Goal: Task Accomplishment & Management: Use online tool/utility

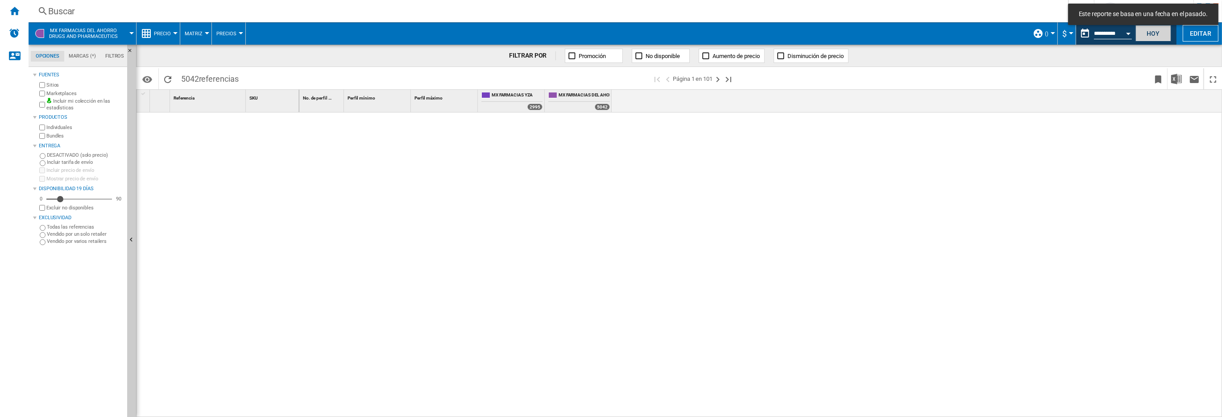
click at [1153, 36] on button "Hoy" at bounding box center [1153, 33] width 36 height 17
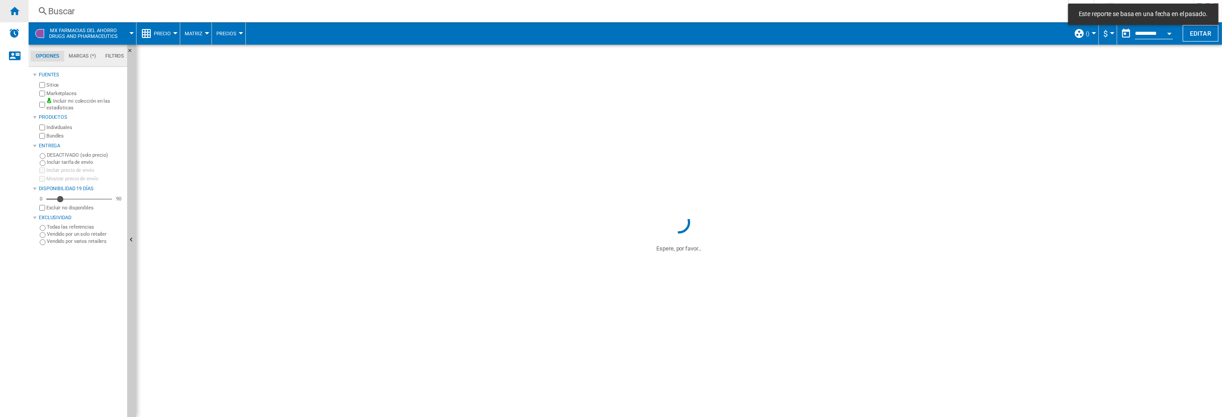
click at [13, 13] on ng-md-icon "Inicio" at bounding box center [14, 10] width 11 height 11
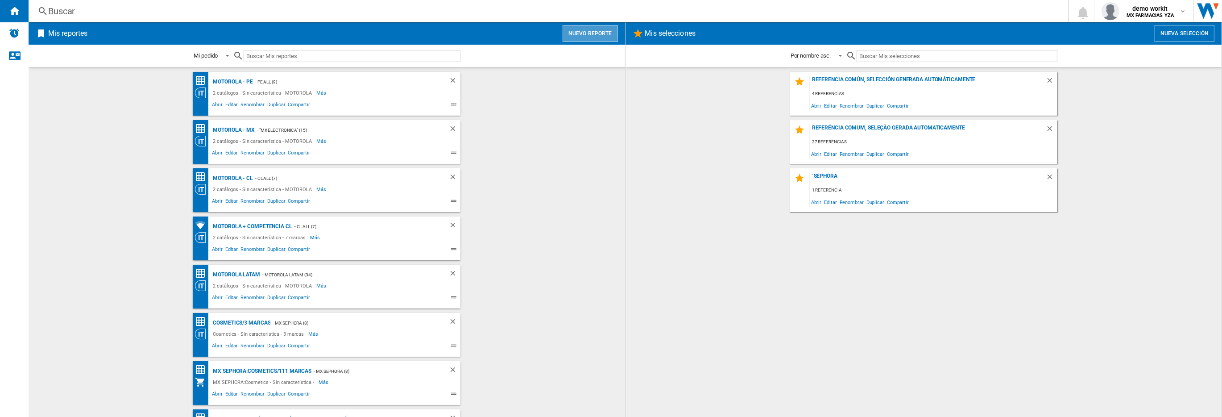
click at [581, 31] on button "Nuevo reporte" at bounding box center [590, 33] width 55 height 17
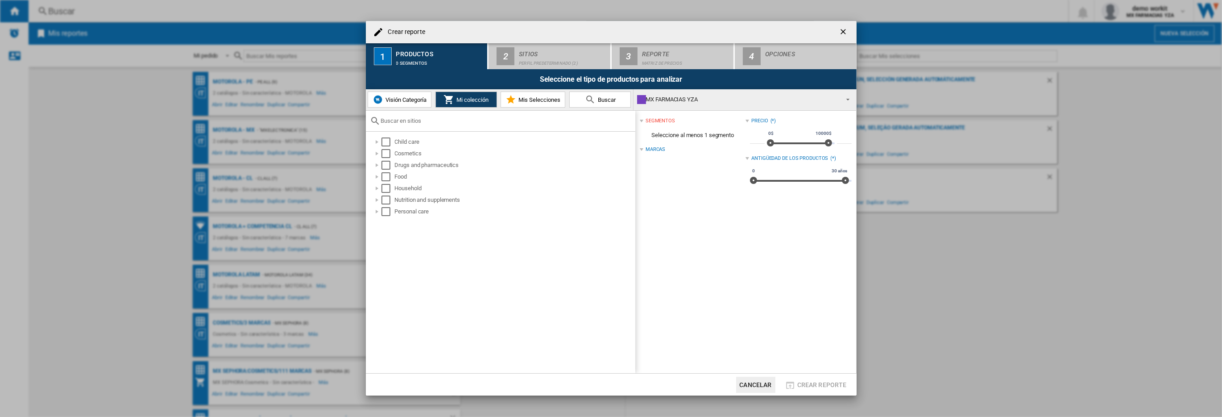
click at [406, 98] on span "Visión Categoría" at bounding box center [404, 99] width 43 height 7
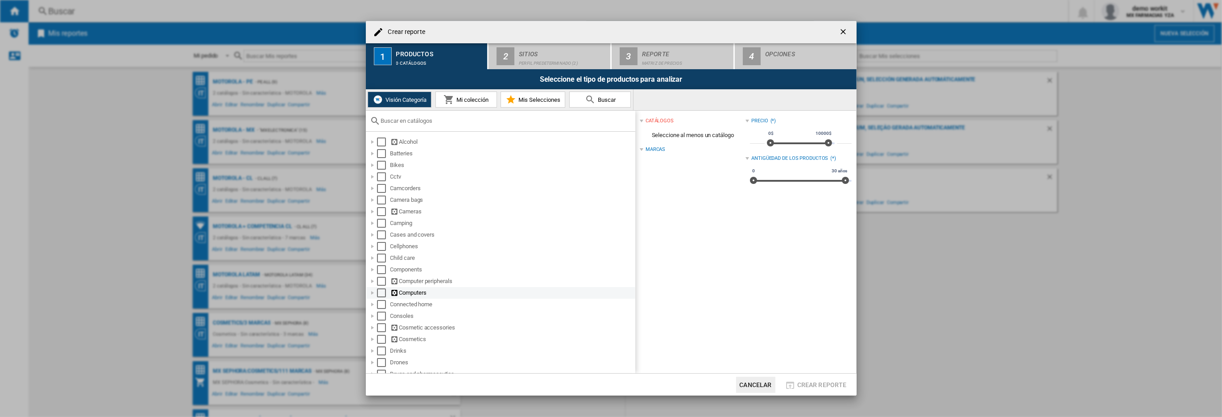
click at [384, 292] on div "Select" at bounding box center [381, 292] width 9 height 9
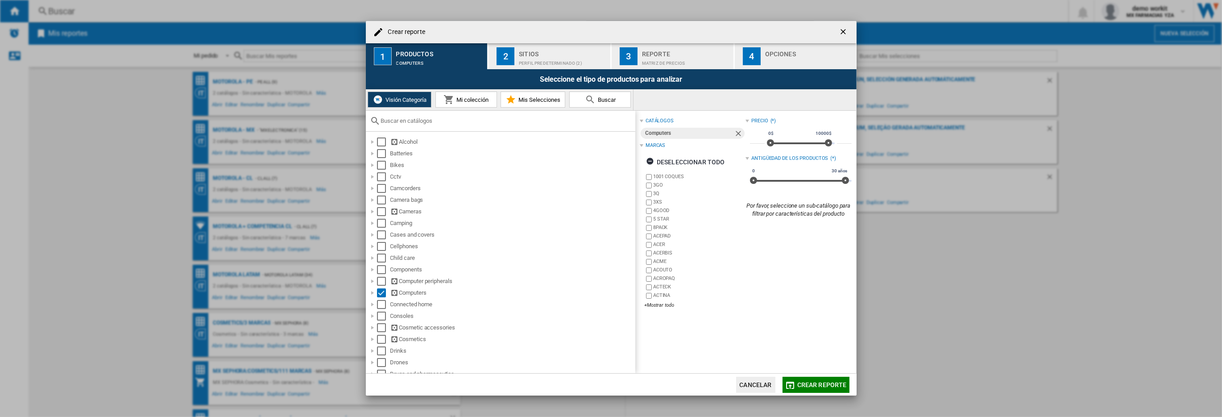
click at [554, 67] on button "2 Sitios Perfil predeterminado (2)" at bounding box center [549, 56] width 123 height 26
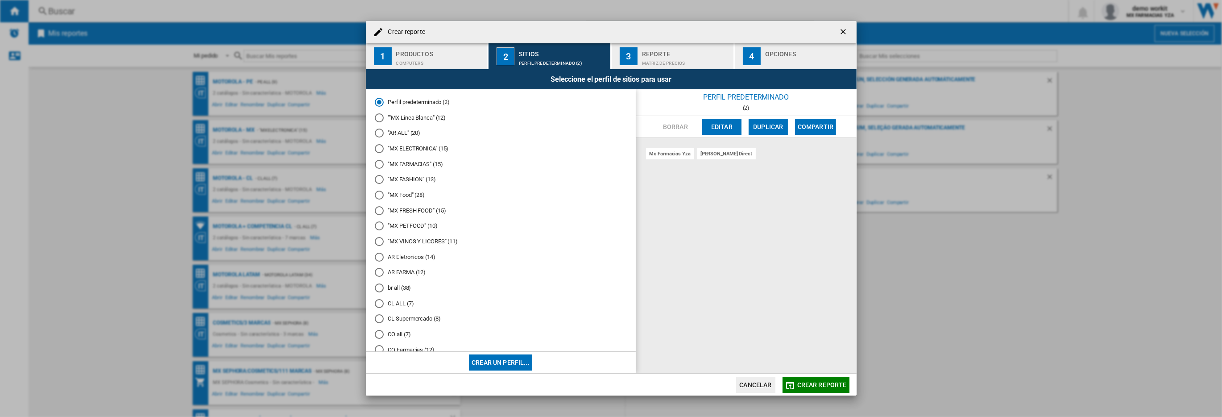
click at [429, 148] on md-radio-button ""MX ELECTRONICA" (15)" at bounding box center [501, 149] width 252 height 8
click at [827, 385] on span "Crear reporte" at bounding box center [822, 384] width 50 height 7
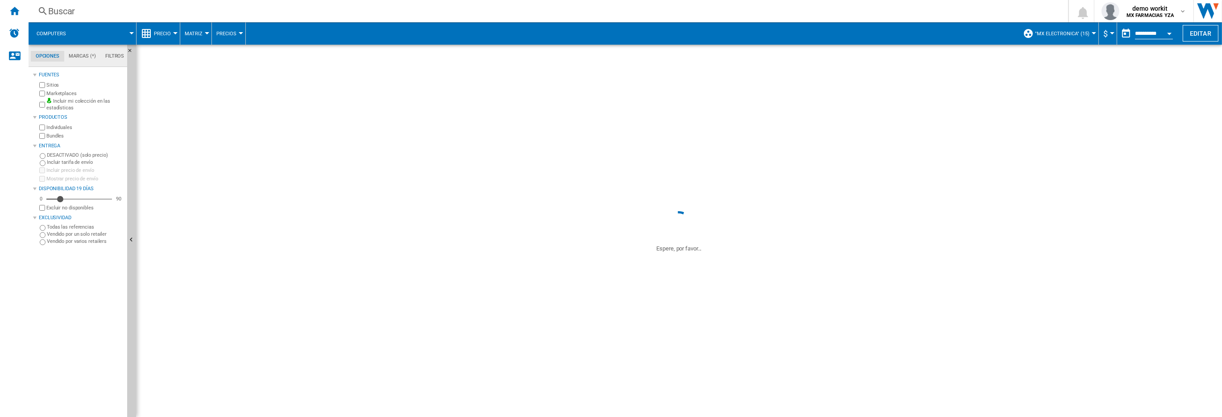
click at [161, 35] on span "Precio" at bounding box center [162, 34] width 17 height 6
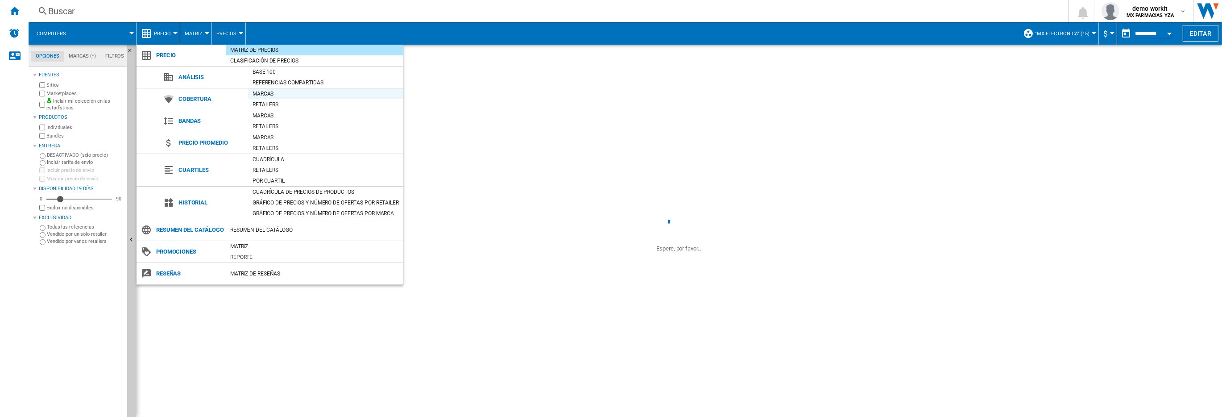
click at [264, 95] on div "Marcas" at bounding box center [325, 93] width 155 height 9
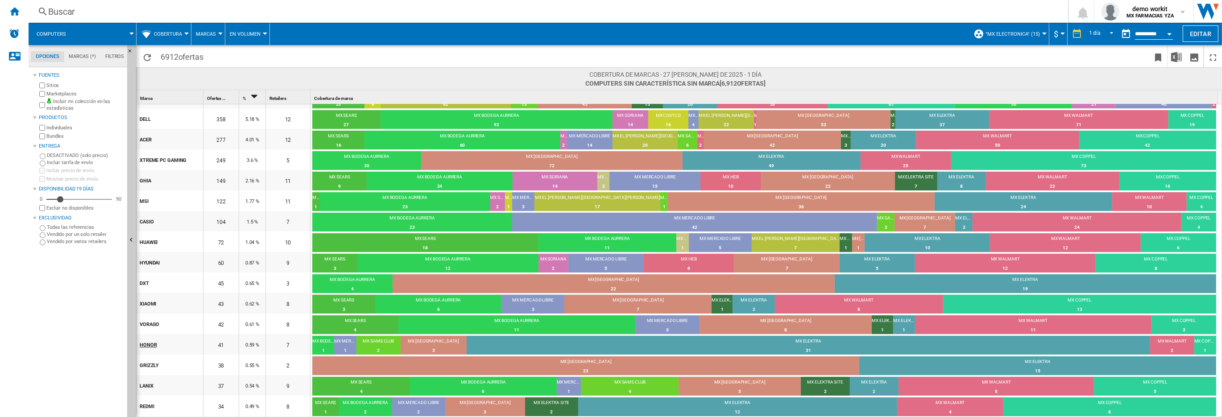
scroll to position [68, 0]
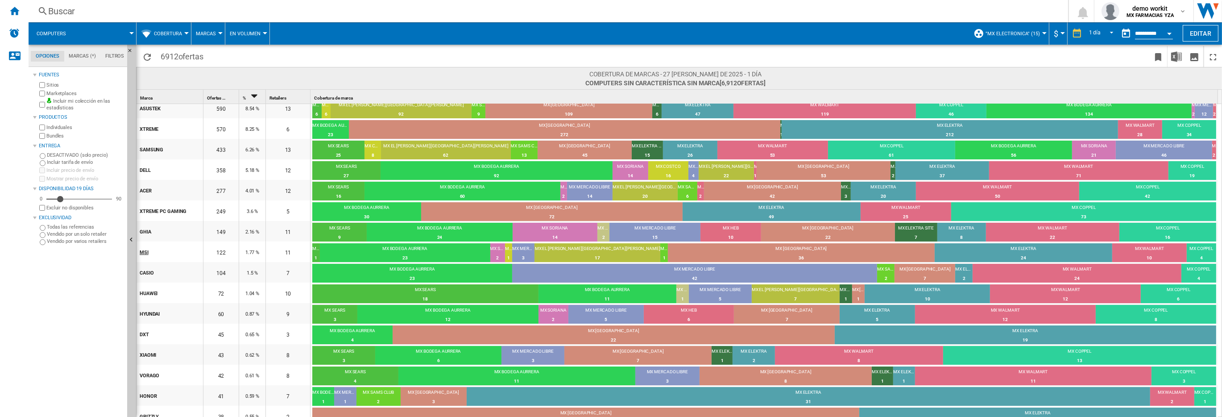
drag, startPoint x: 176, startPoint y: 399, endPoint x: 139, endPoint y: 252, distance: 152.2
drag, startPoint x: 173, startPoint y: 108, endPoint x: 136, endPoint y: 132, distance: 43.6
drag, startPoint x: 141, startPoint y: 114, endPoint x: 186, endPoint y: 340, distance: 230.3
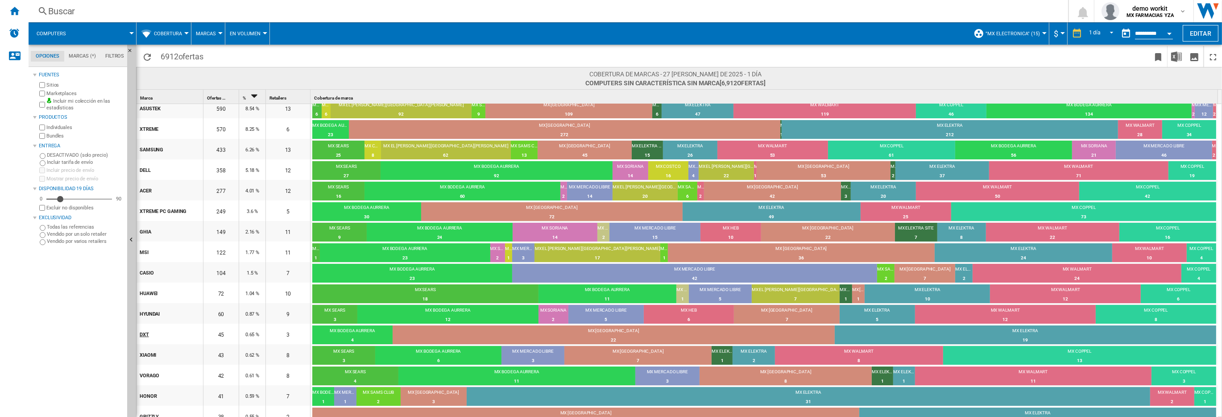
click at [131, 269] on button "Ocultar" at bounding box center [131, 240] width 9 height 391
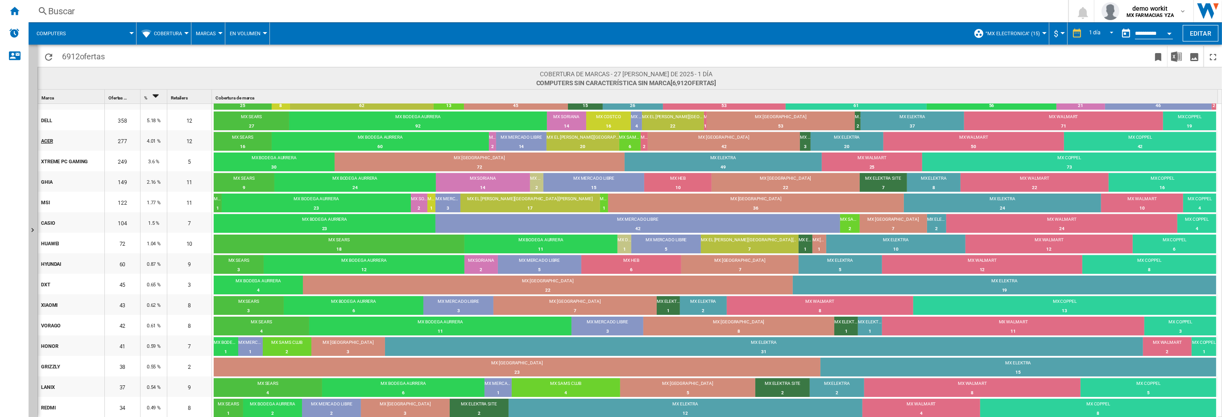
scroll to position [0, 0]
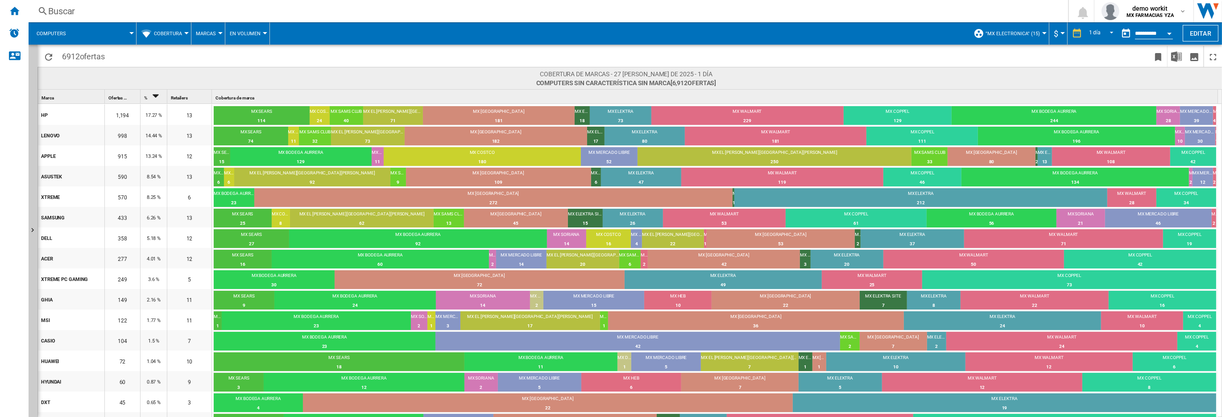
click at [208, 40] on button "Marcas" at bounding box center [208, 33] width 25 height 22
click at [211, 74] on span "Retailers" at bounding box center [212, 77] width 27 height 8
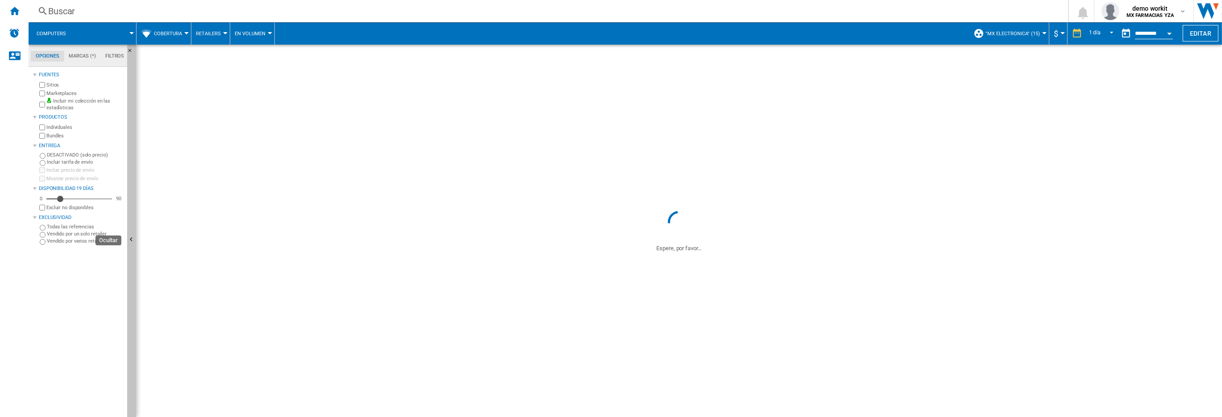
click at [133, 115] on button "Ocultar" at bounding box center [131, 240] width 9 height 391
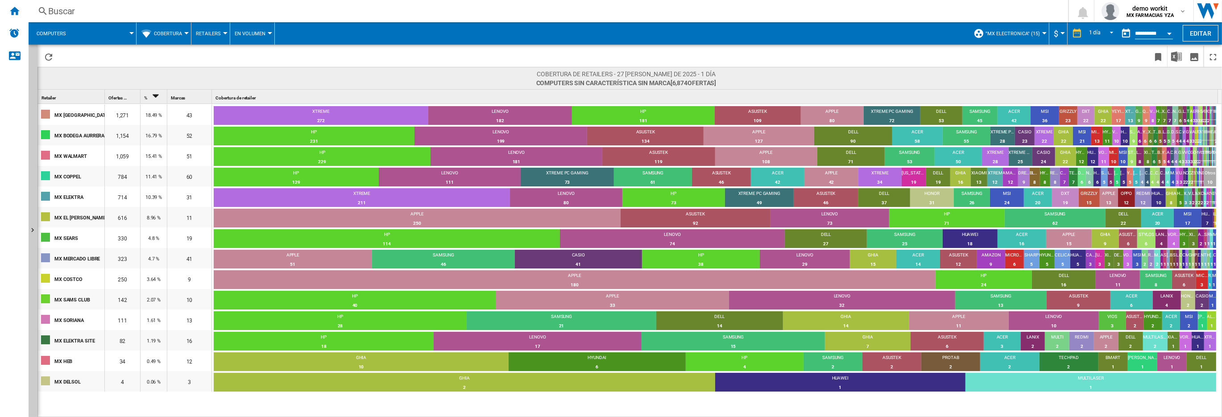
click at [95, 31] on span at bounding box center [105, 33] width 53 height 22
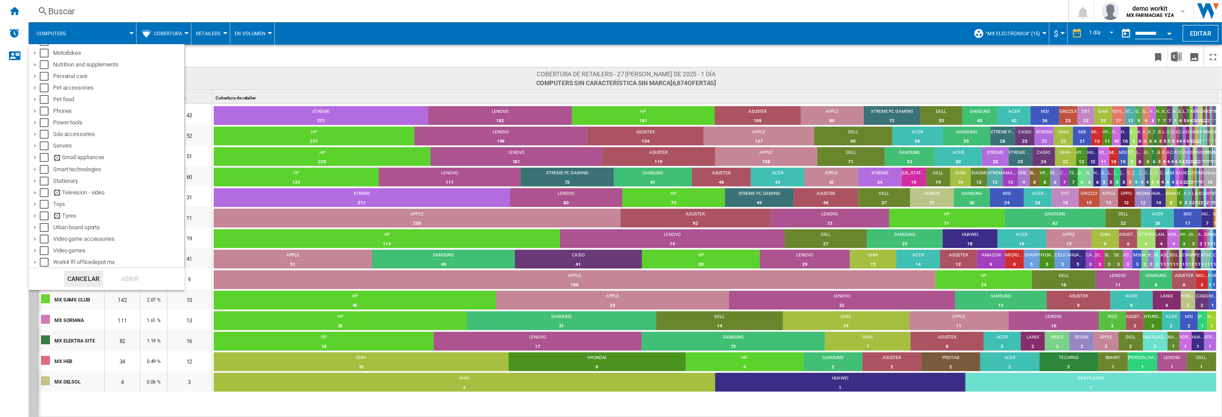
scroll to position [541, 0]
click at [85, 284] on button "Cancelar" at bounding box center [83, 279] width 39 height 17
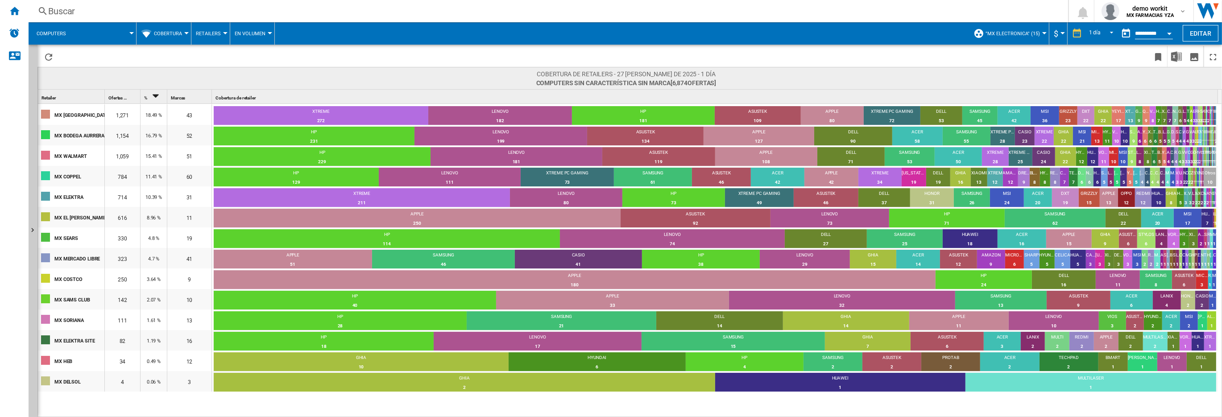
click at [65, 28] on button "Computers" at bounding box center [56, 33] width 38 height 22
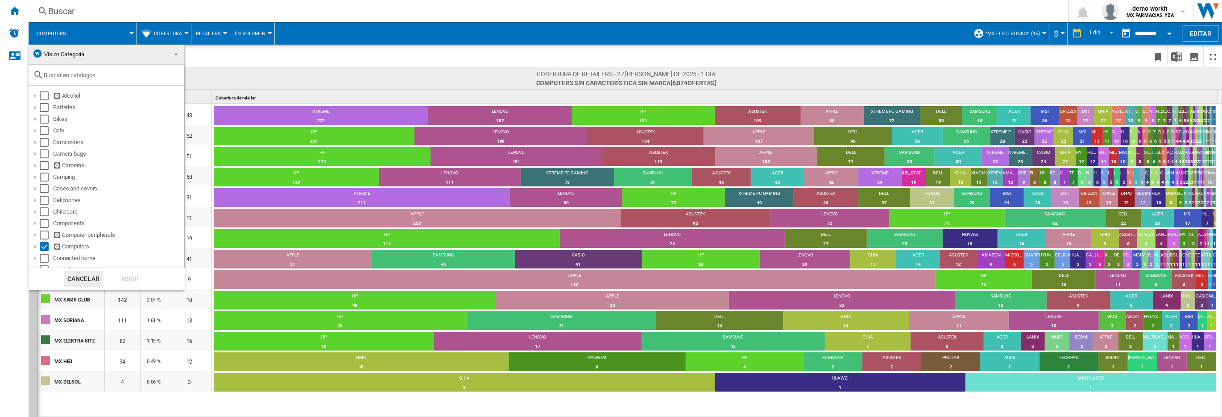
click at [65, 28] on md-backdrop at bounding box center [611, 208] width 1222 height 417
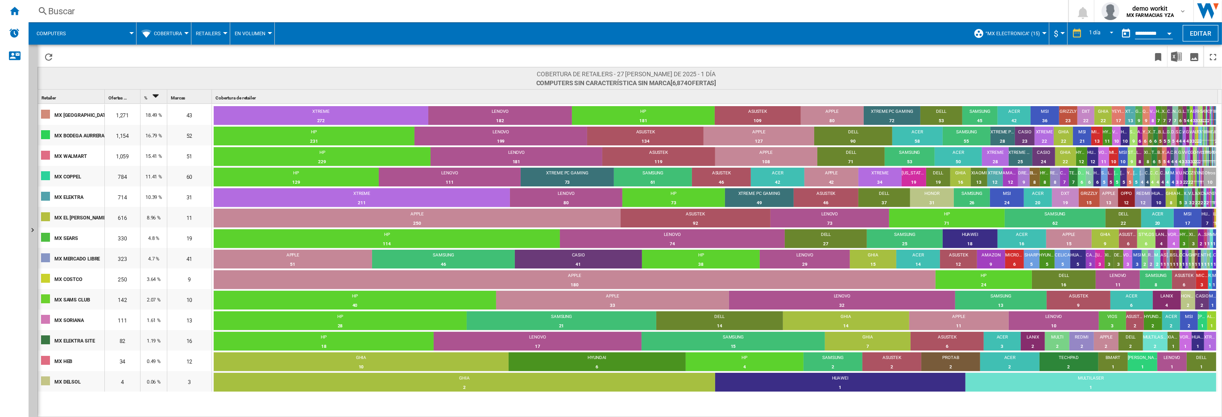
click at [1005, 34] on span ""MX ELECTRONICA" (15)" at bounding box center [1012, 34] width 54 height 6
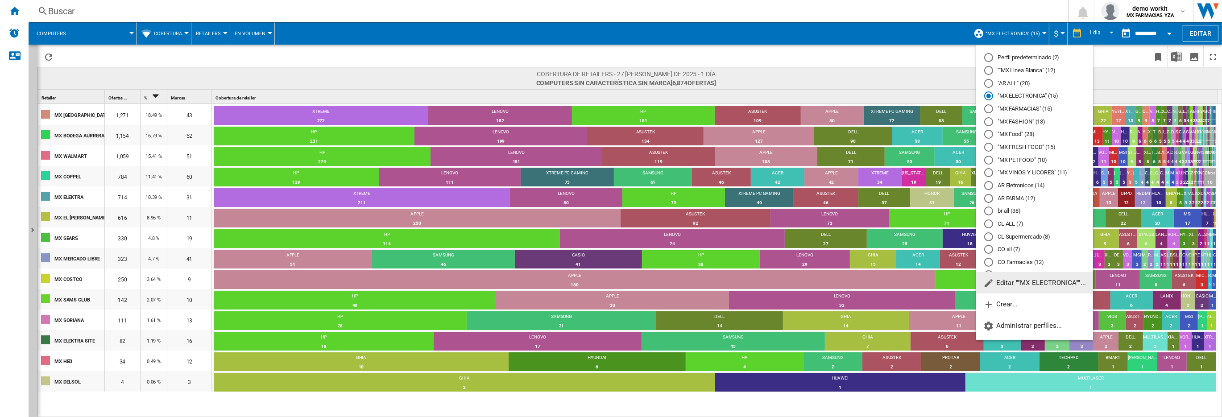
click at [1009, 223] on md-radio-button "CL ALL (7)" at bounding box center [1034, 224] width 101 height 8
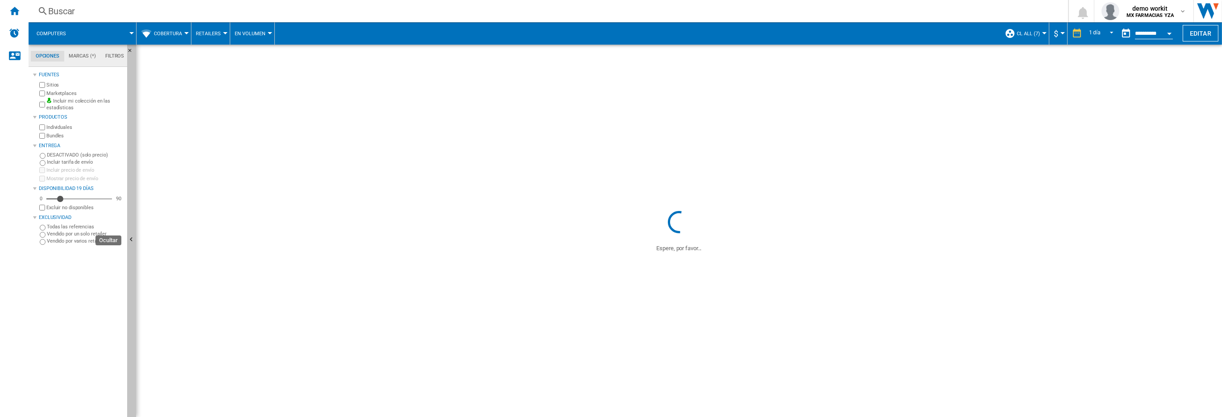
click at [135, 210] on button "Ocultar" at bounding box center [131, 240] width 9 height 391
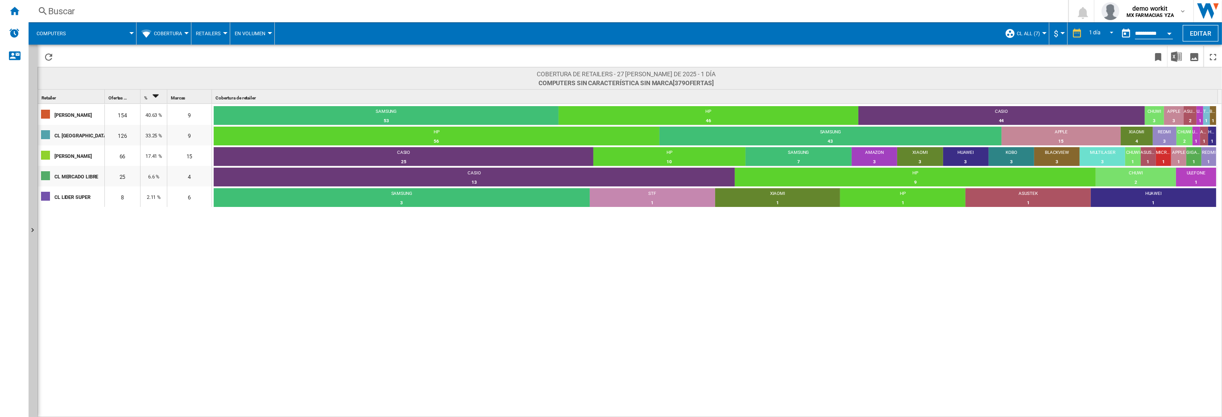
click at [208, 37] on button "Retailers" at bounding box center [210, 33] width 29 height 22
click at [211, 57] on span "Marcas" at bounding box center [210, 55] width 23 height 8
